Goal: Check status: Check status

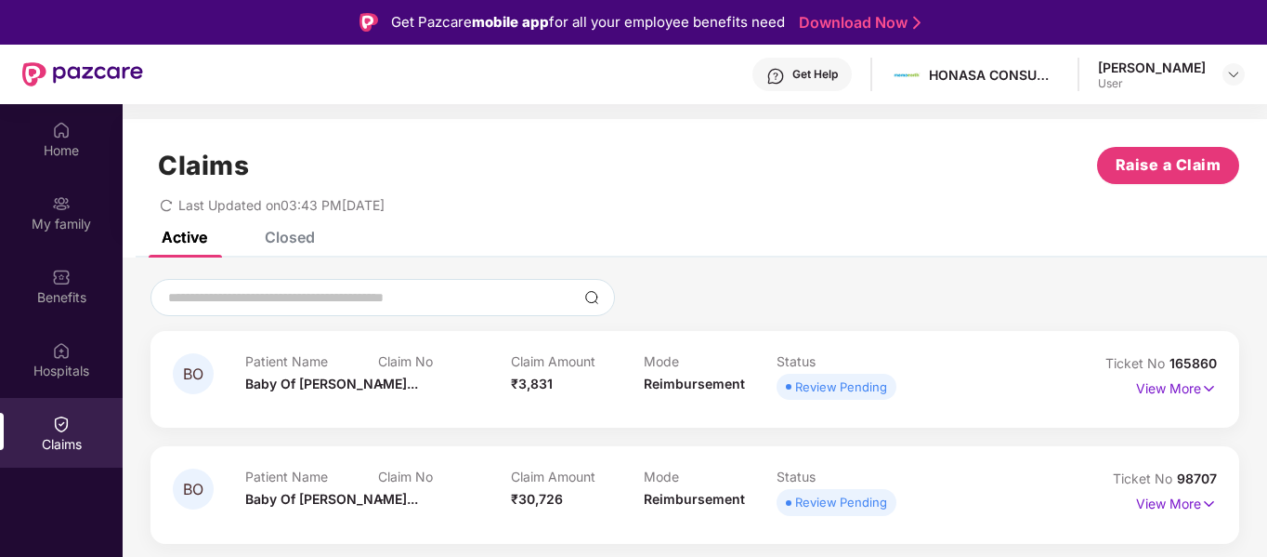
scroll to position [104, 0]
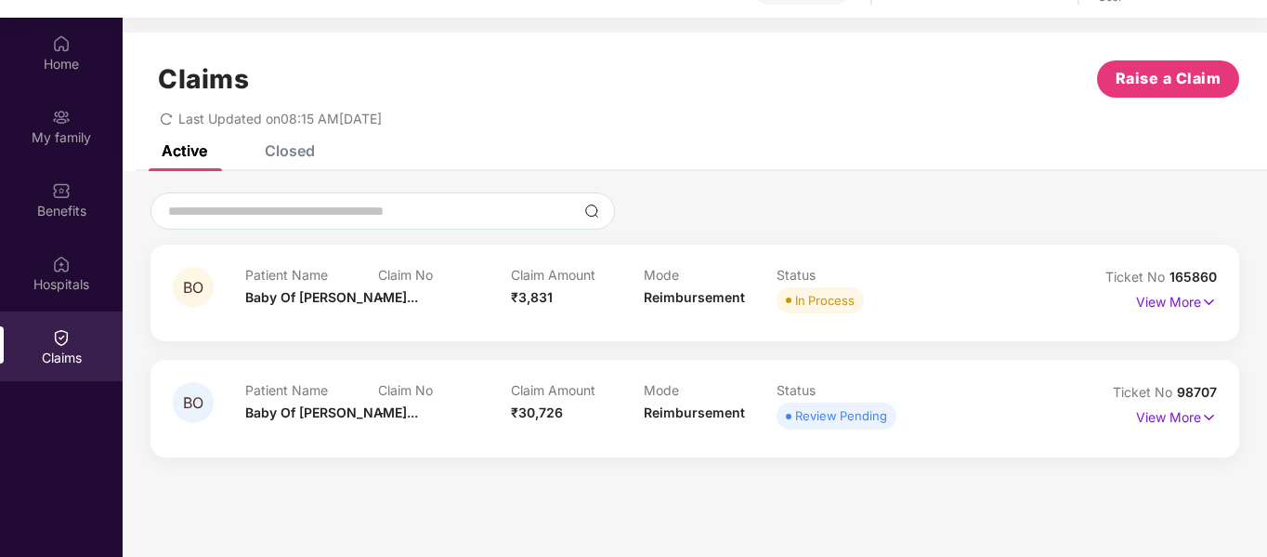
scroll to position [104, 0]
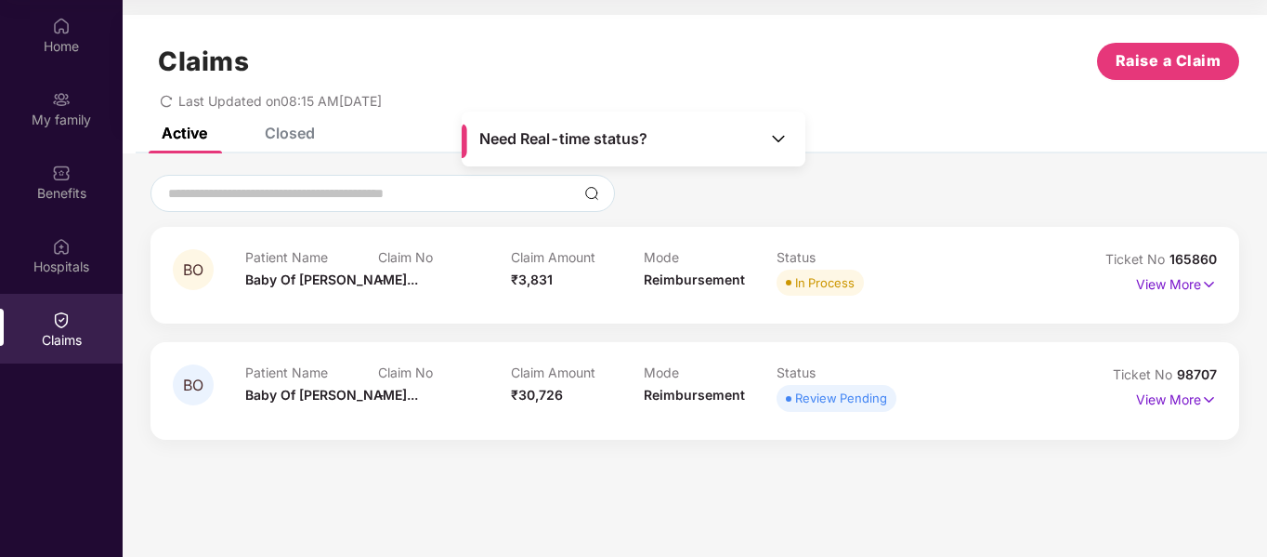
click at [851, 396] on div "Review Pending" at bounding box center [841, 397] width 92 height 19
drag, startPoint x: 1223, startPoint y: 284, endPoint x: 1204, endPoint y: 282, distance: 18.7
click at [1204, 282] on div "BO Patient Name Baby Of Saras... Claim No - Claim Amount ₹3,831 Mode Reimbursem…" at bounding box center [695, 275] width 1089 height 97
click at [1204, 282] on img at bounding box center [1209, 284] width 16 height 20
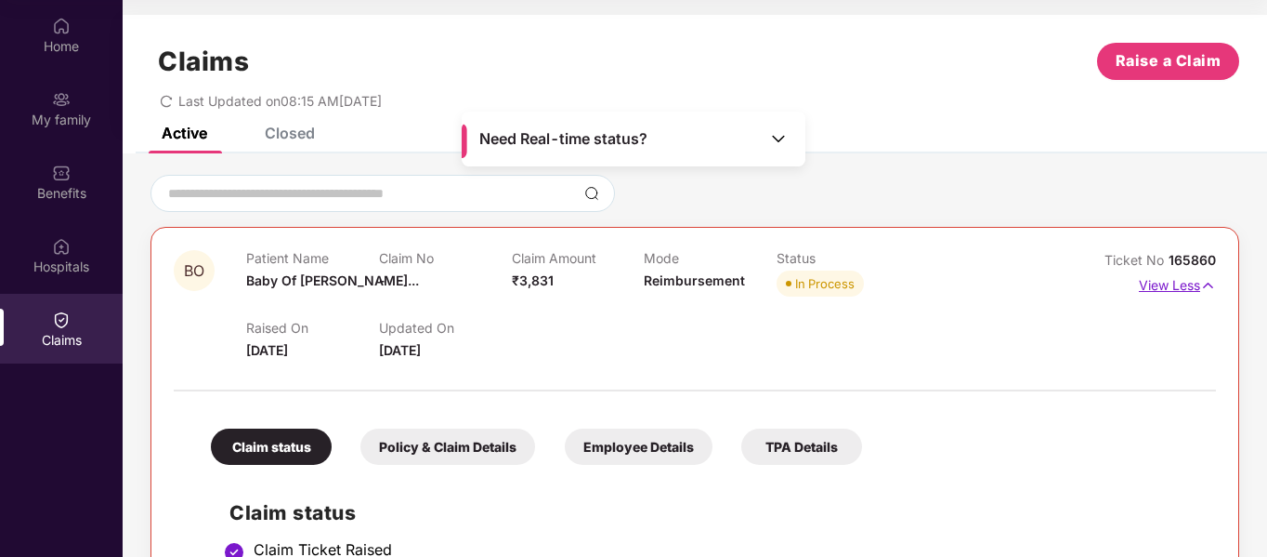
click at [1204, 282] on img at bounding box center [1209, 285] width 16 height 20
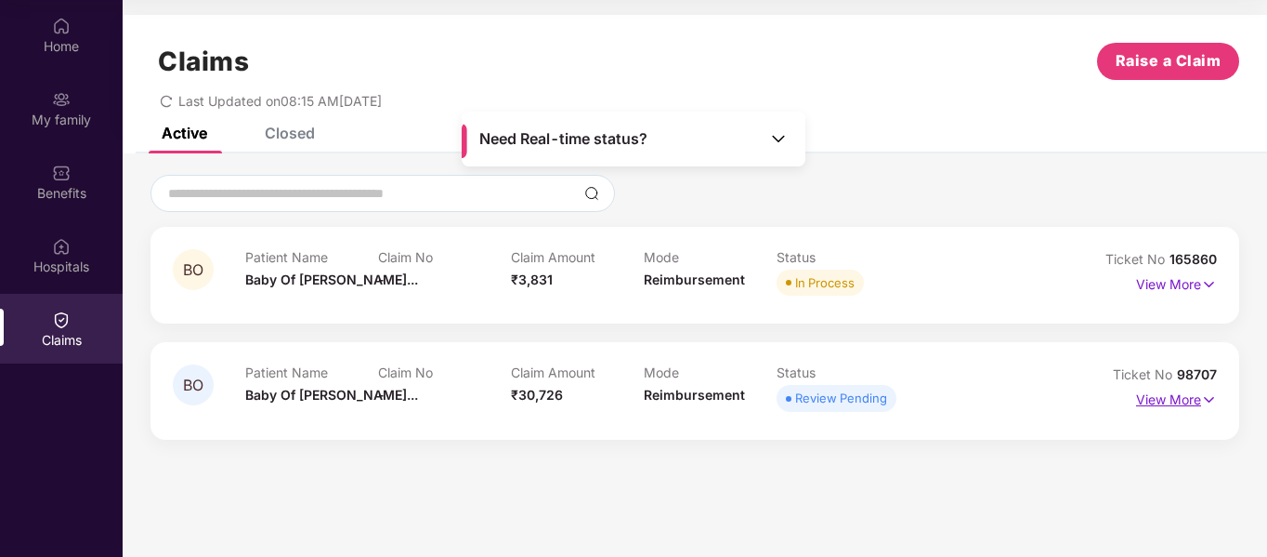
click at [1209, 400] on img at bounding box center [1209, 399] width 16 height 20
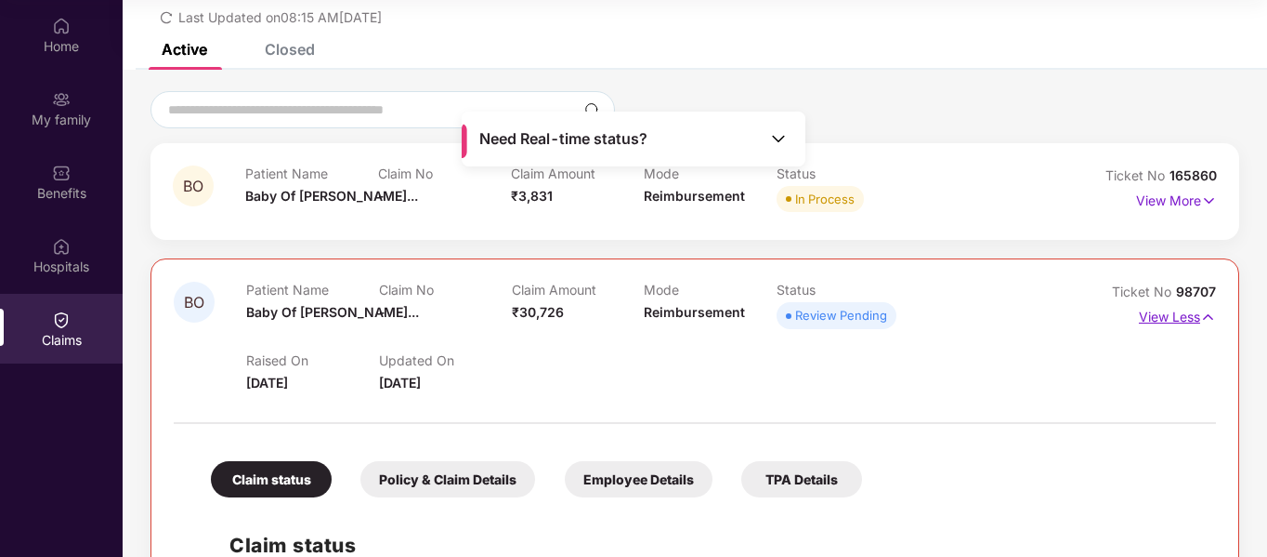
scroll to position [83, 0]
click at [1209, 322] on img at bounding box center [1209, 318] width 16 height 20
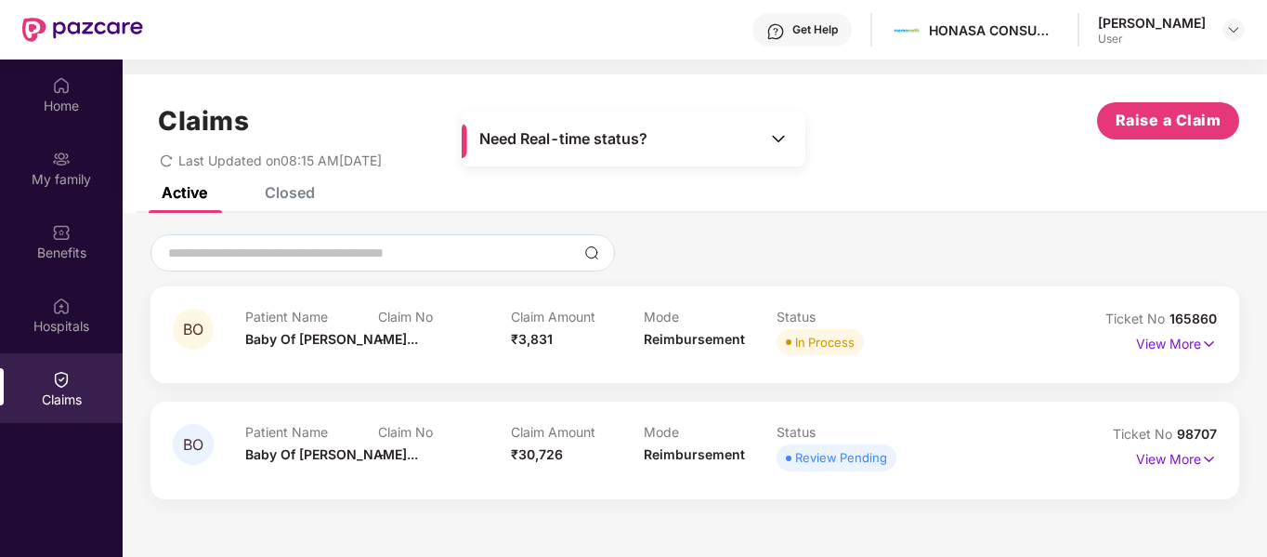
scroll to position [44, 0]
